Goal: Check status

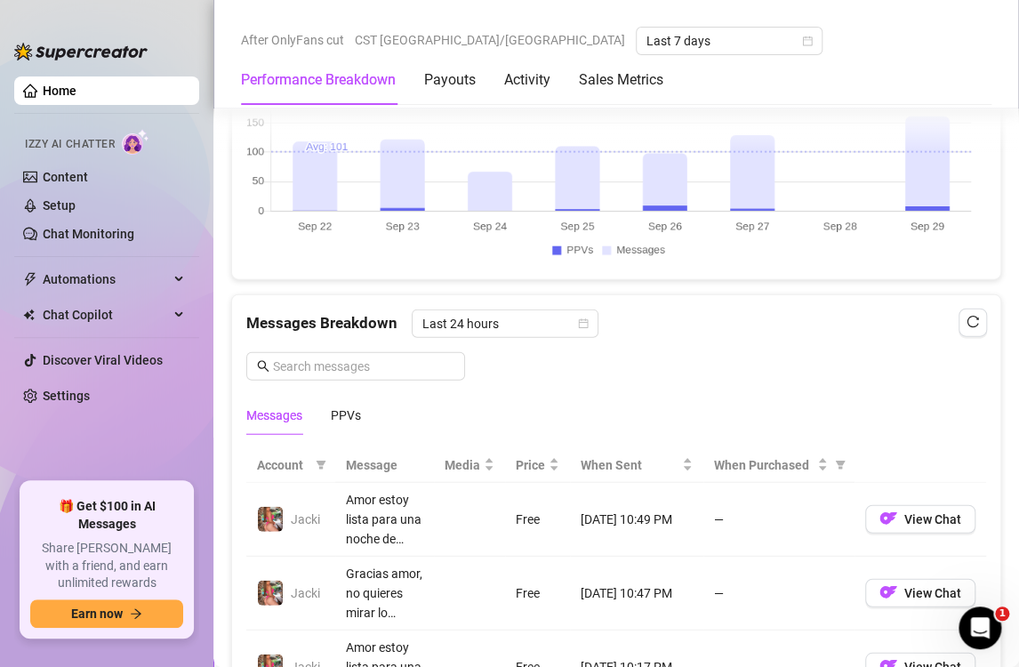
scroll to position [1194, 0]
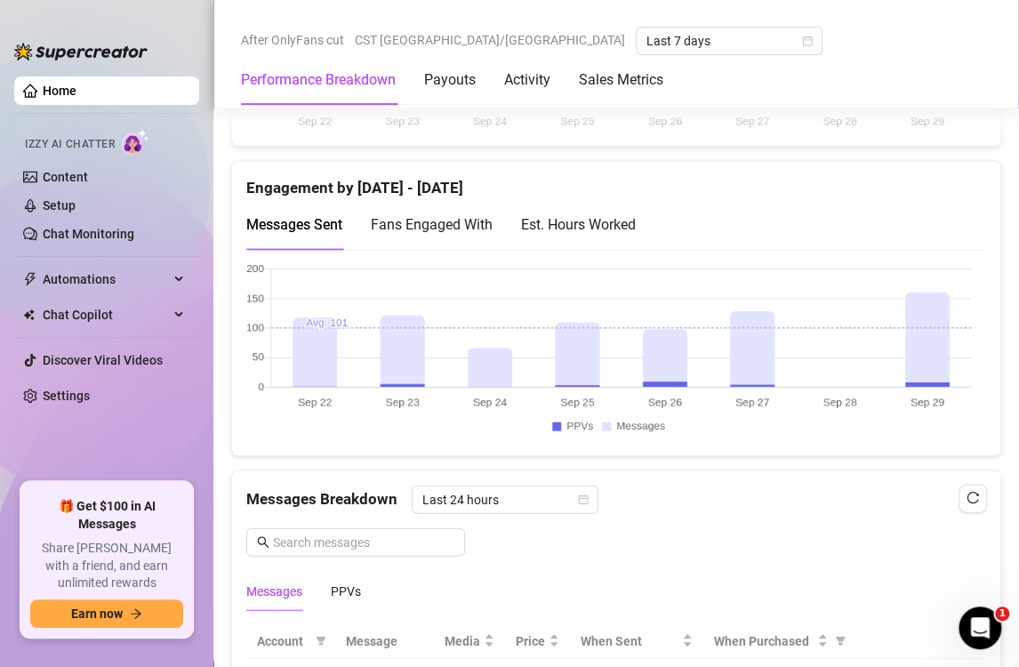
click at [630, 226] on div "Est. Hours Worked" at bounding box center [578, 224] width 115 height 22
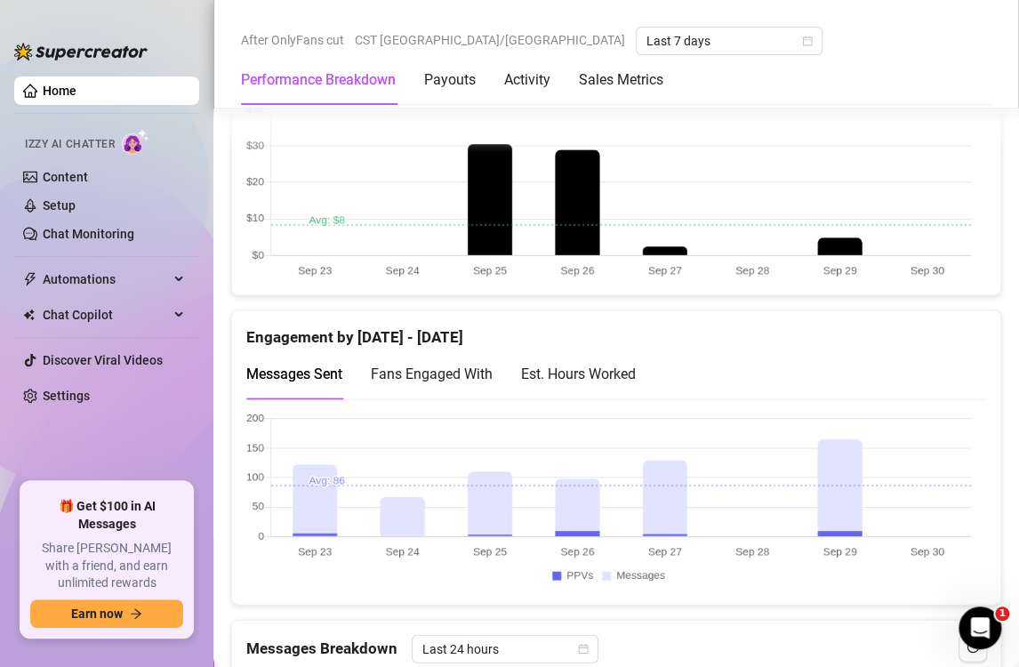
scroll to position [1041, 0]
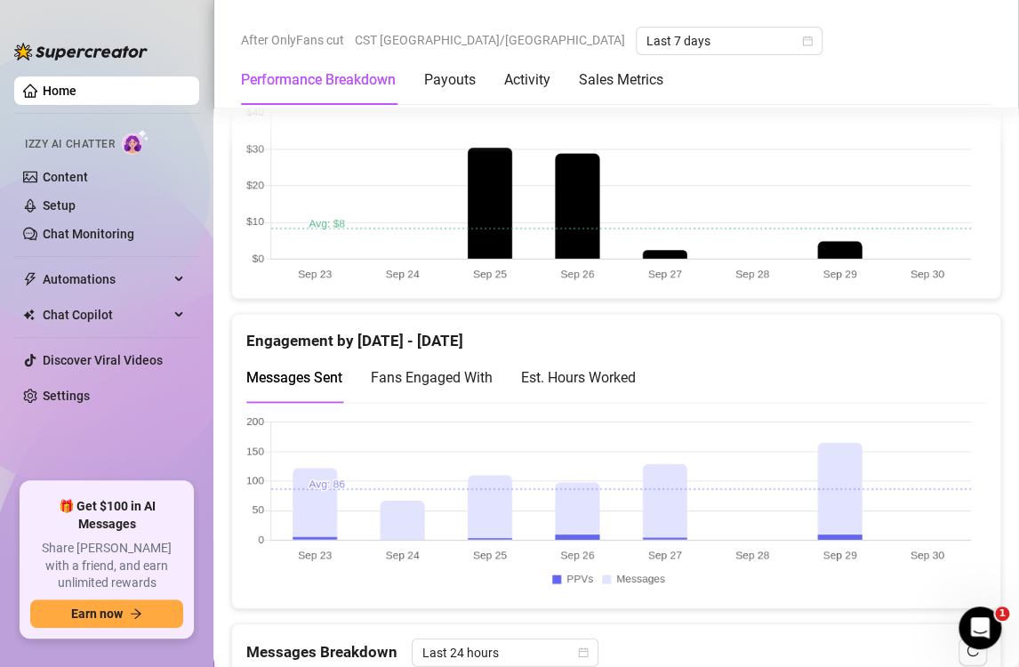
click at [608, 381] on div "Est. Hours Worked" at bounding box center [578, 376] width 115 height 22
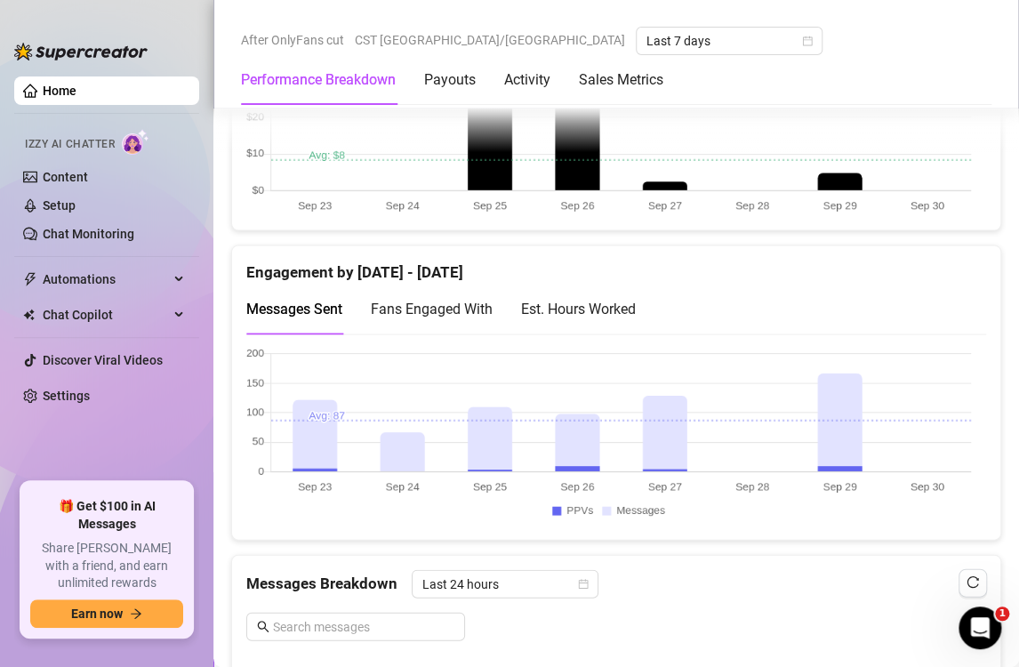
scroll to position [1115, 0]
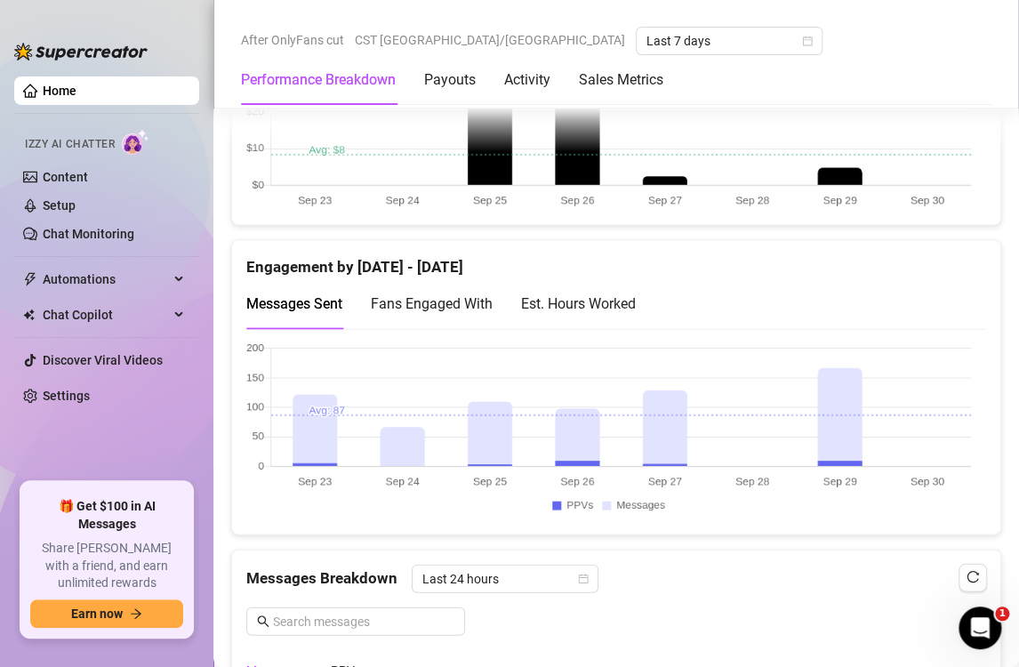
click at [608, 292] on div "Est. Hours Worked" at bounding box center [578, 303] width 115 height 22
